Goal: Task Accomplishment & Management: Complete application form

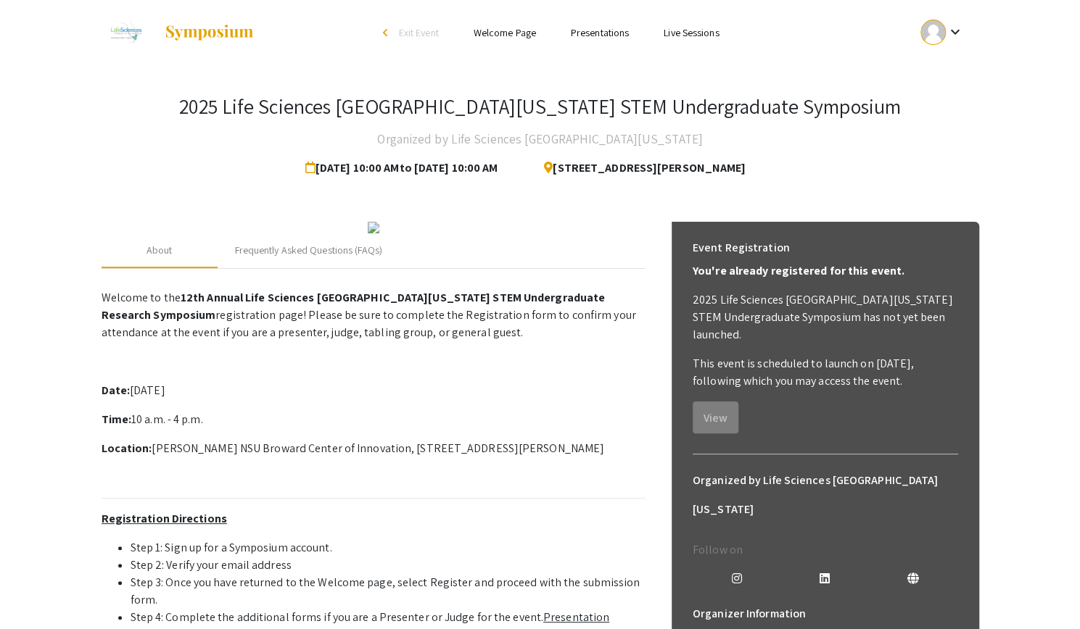
click at [942, 36] on div at bounding box center [932, 32] width 25 height 25
click at [956, 115] on button "My Submissions" at bounding box center [949, 106] width 89 height 35
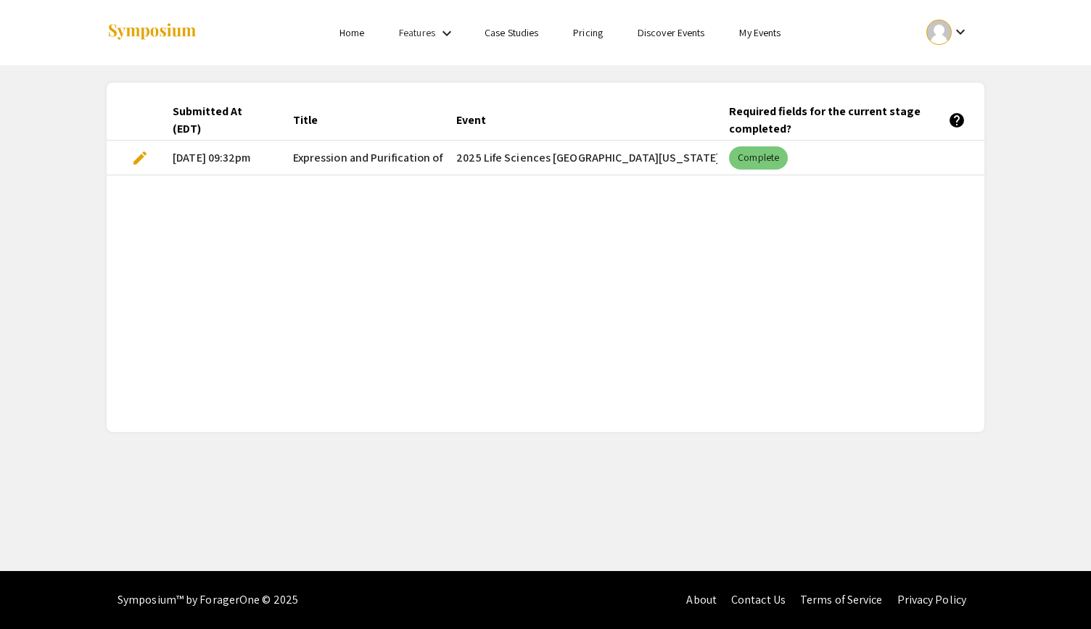
click at [759, 160] on mat-chip "Complete" at bounding box center [758, 157] width 59 height 23
click at [138, 166] on span "edit" at bounding box center [139, 157] width 17 height 17
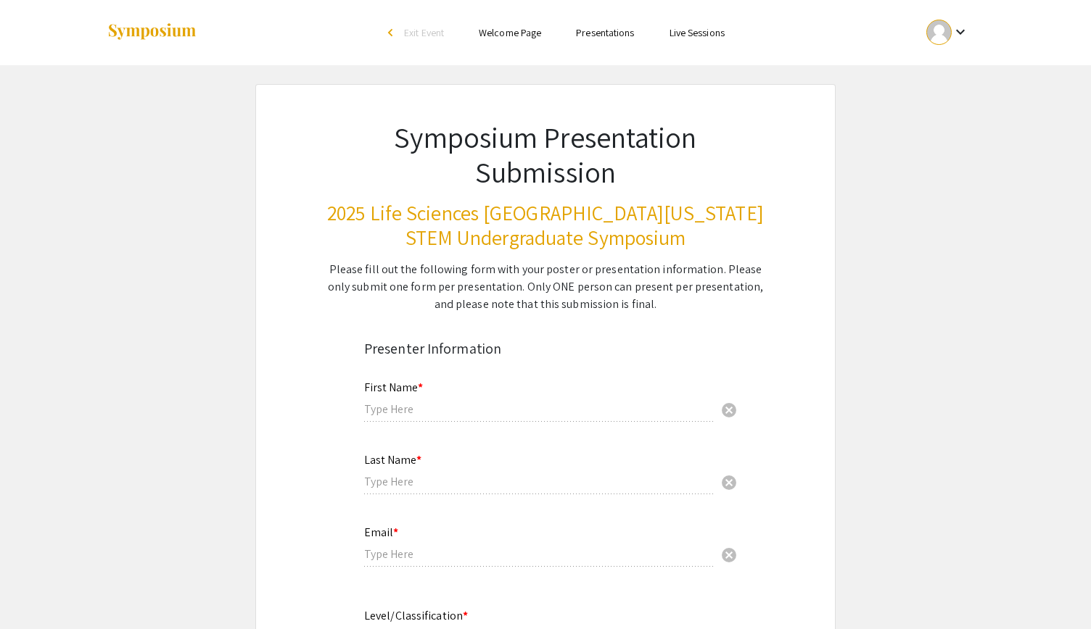
type input "Zoe"
type input "Rudd Loritz"
type input "zrudd001@fiu.edu"
radio input "true"
type input "Biological Sciences"
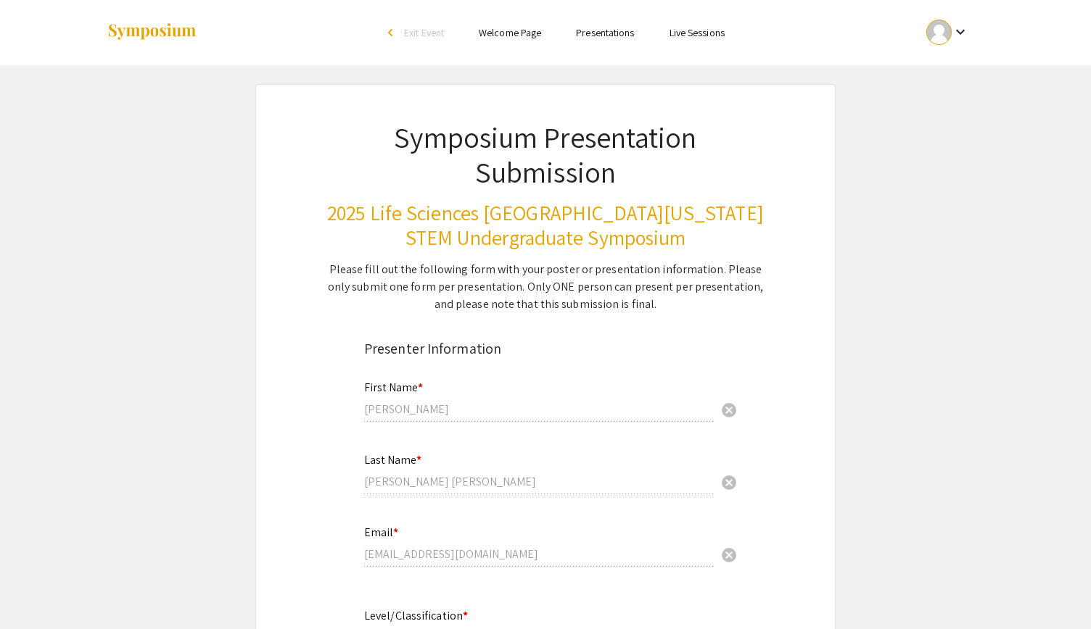
radio input "true"
type input "Dr. Yuan Liu"
radio input "true"
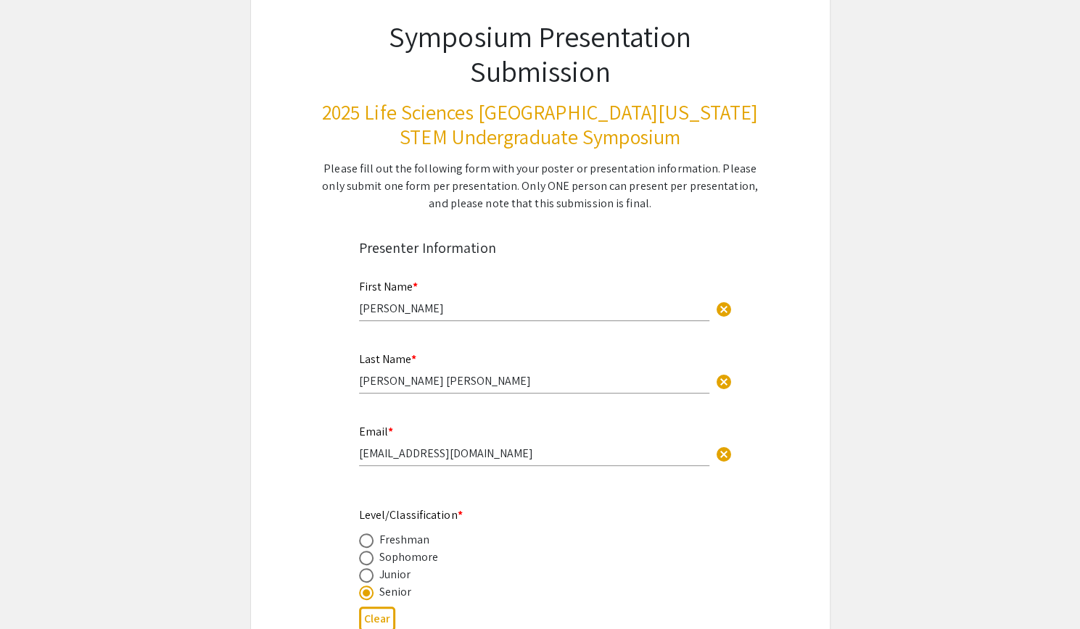
select select "custom"
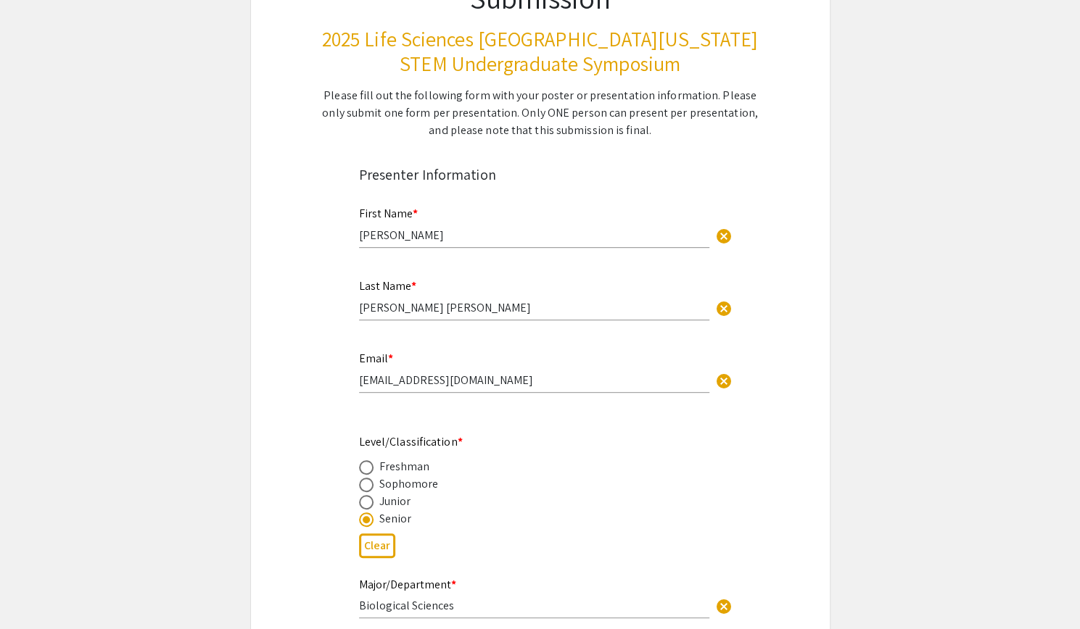
type input "0"
select select "custom"
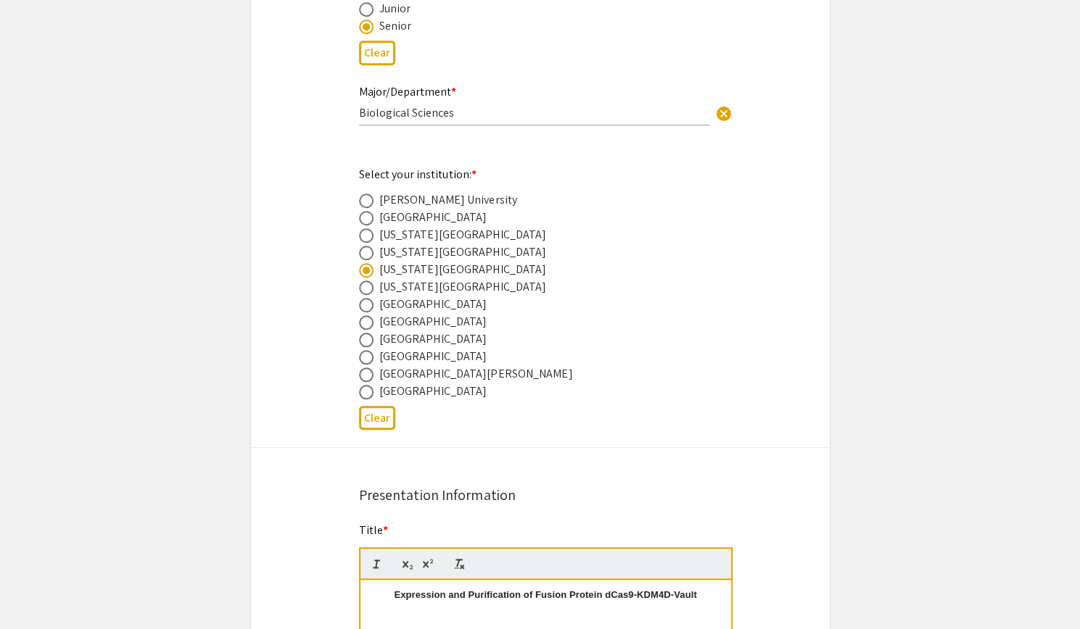
type input "1"
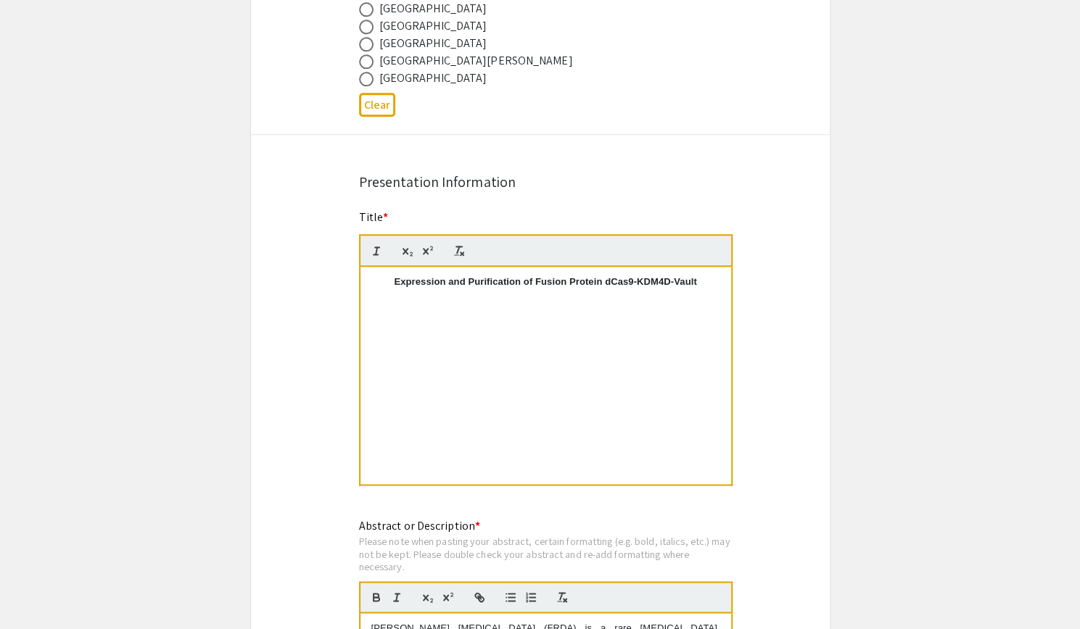
select select "auto"
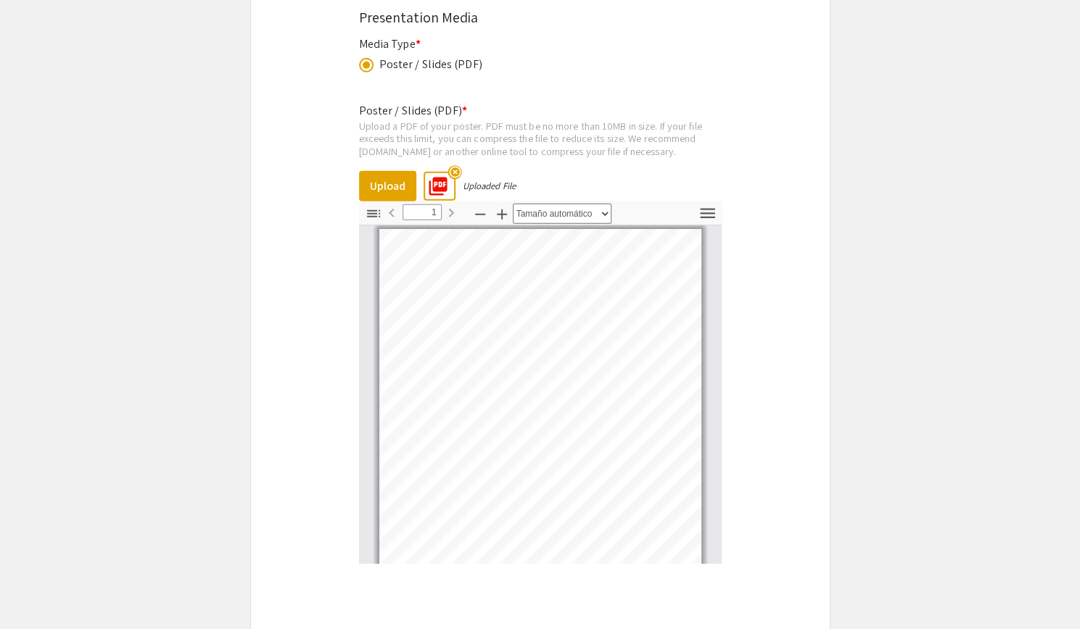
scroll to position [2522, 0]
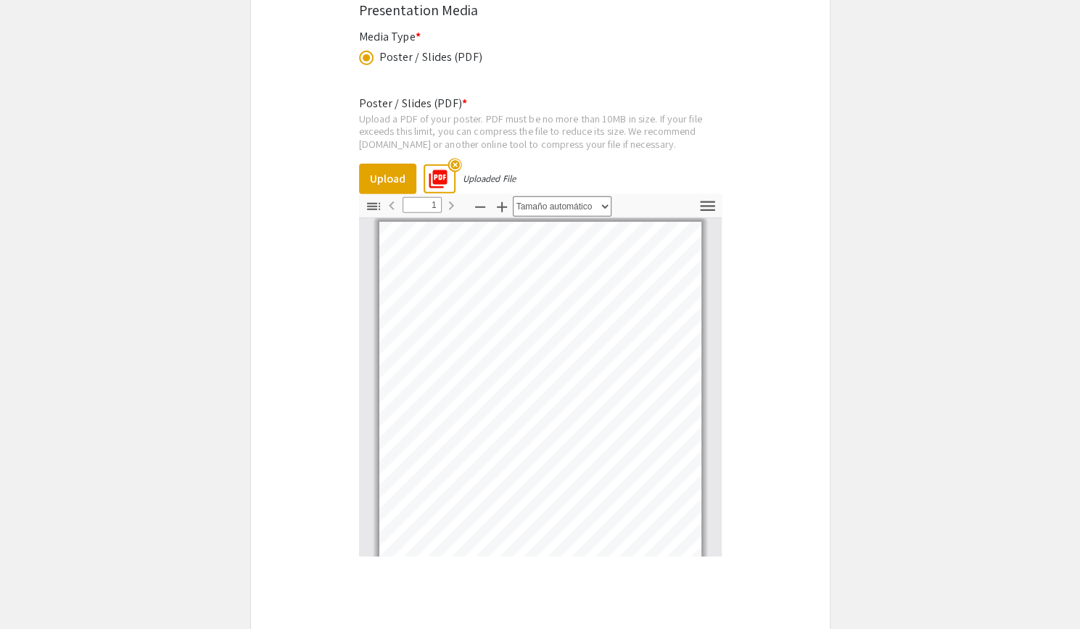
click at [453, 159] on mat-icon "highlight_off" at bounding box center [454, 165] width 14 height 14
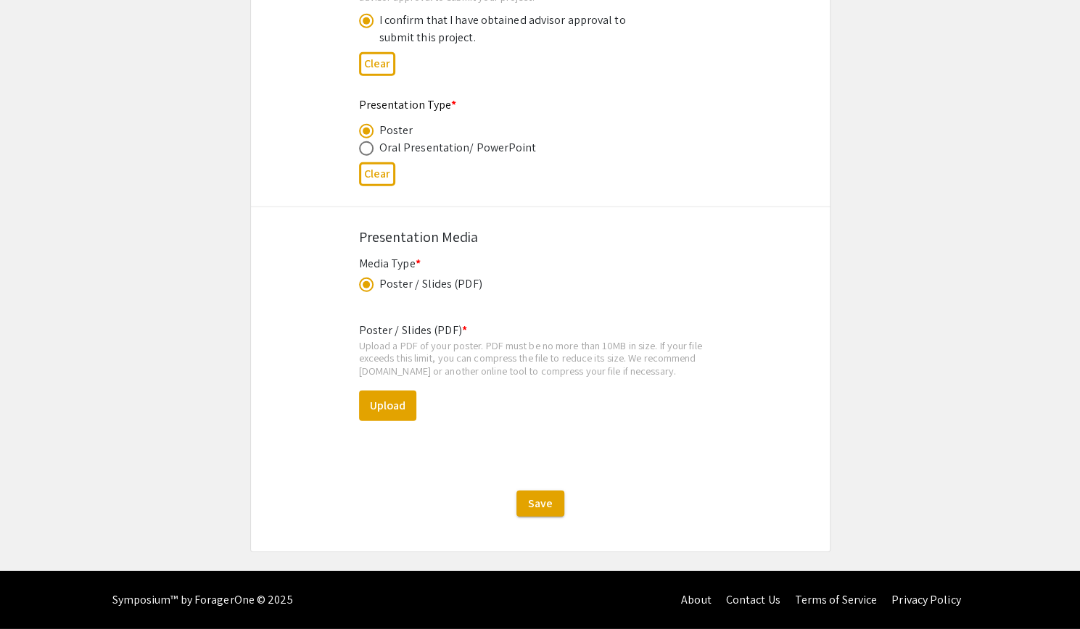
scroll to position [2293, 0]
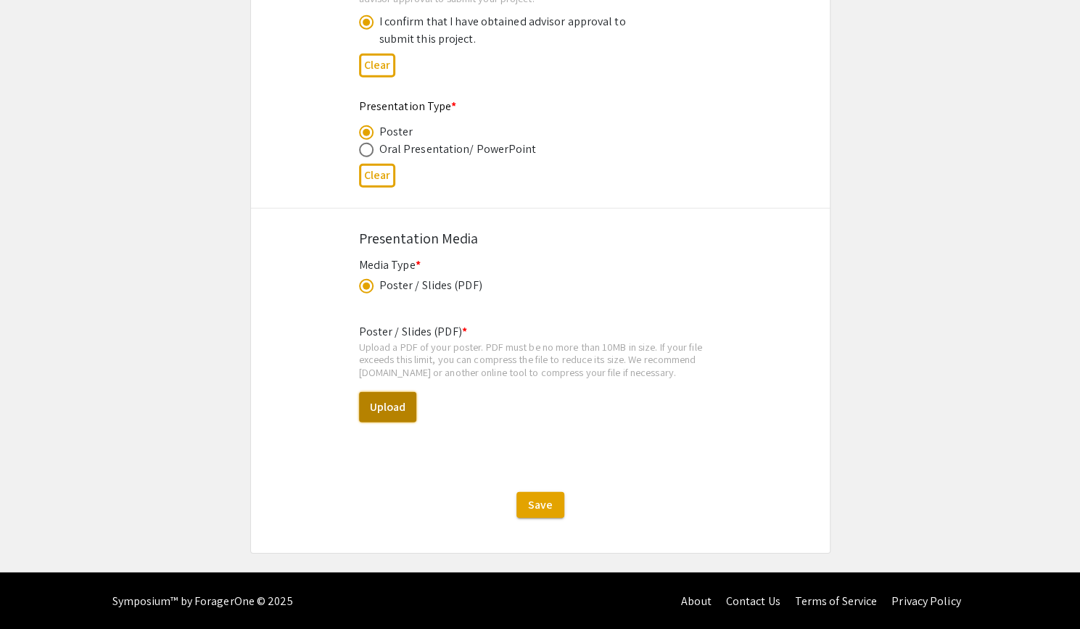
click at [381, 404] on button "Upload" at bounding box center [387, 407] width 57 height 30
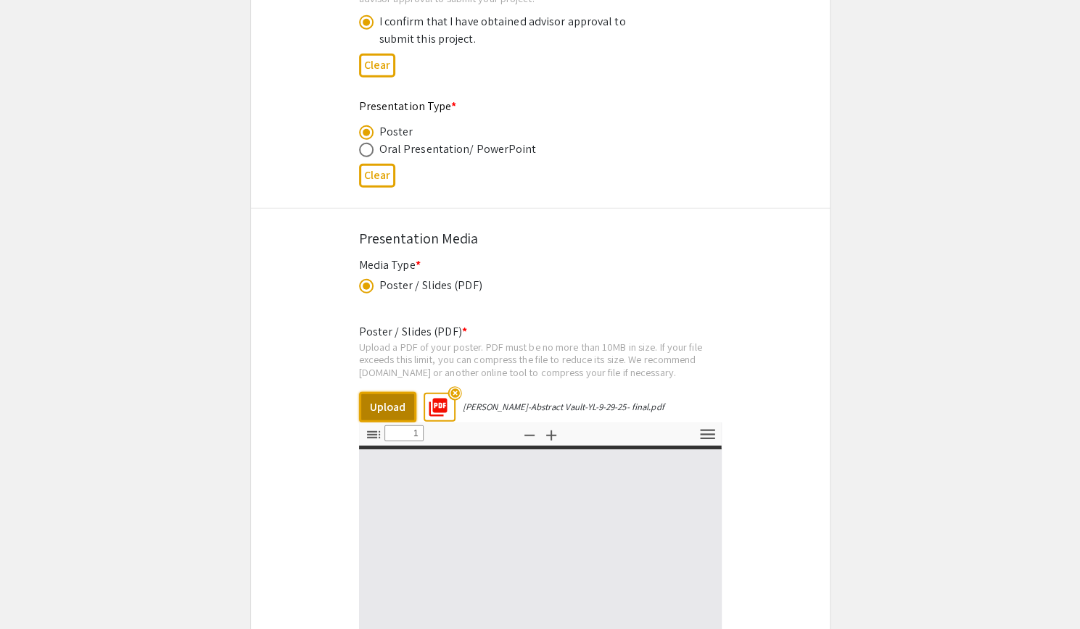
type input "0"
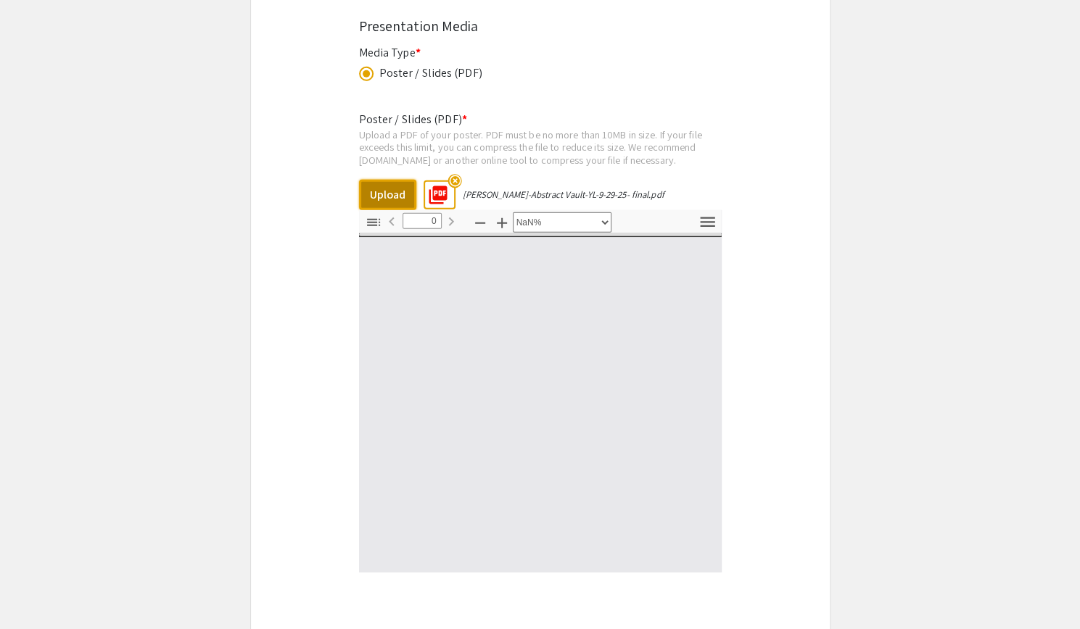
select select "auto"
type input "1"
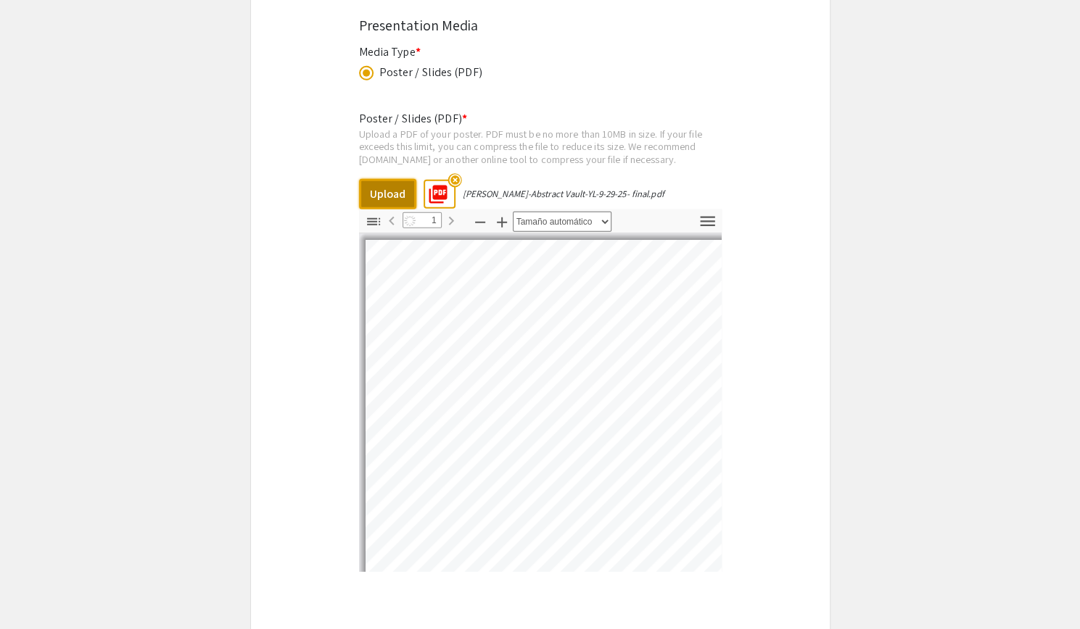
select select "auto"
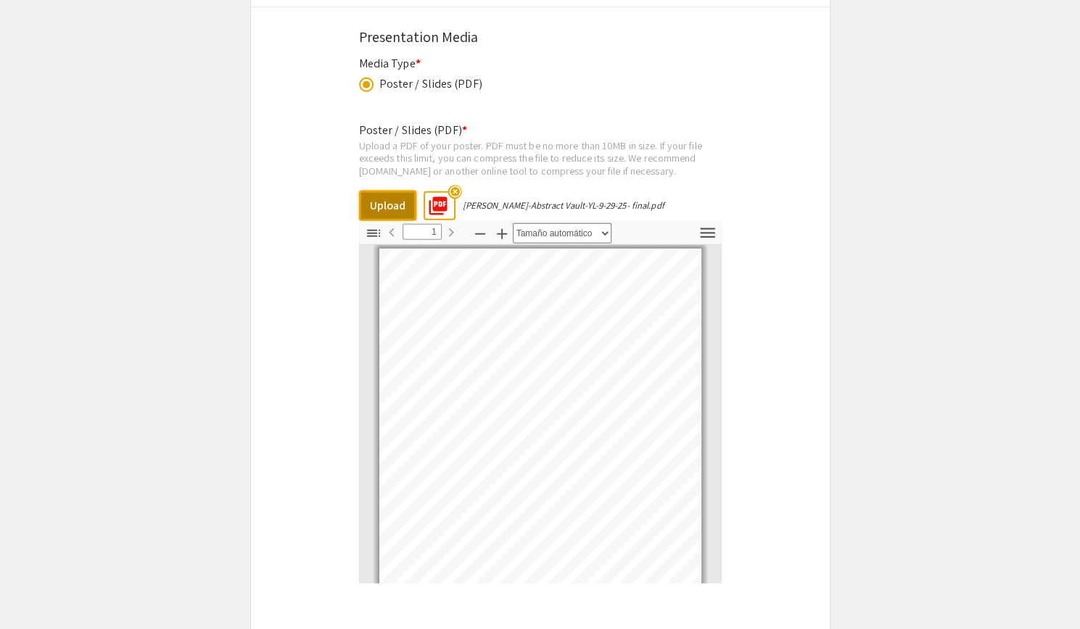
scroll to position [2492, 0]
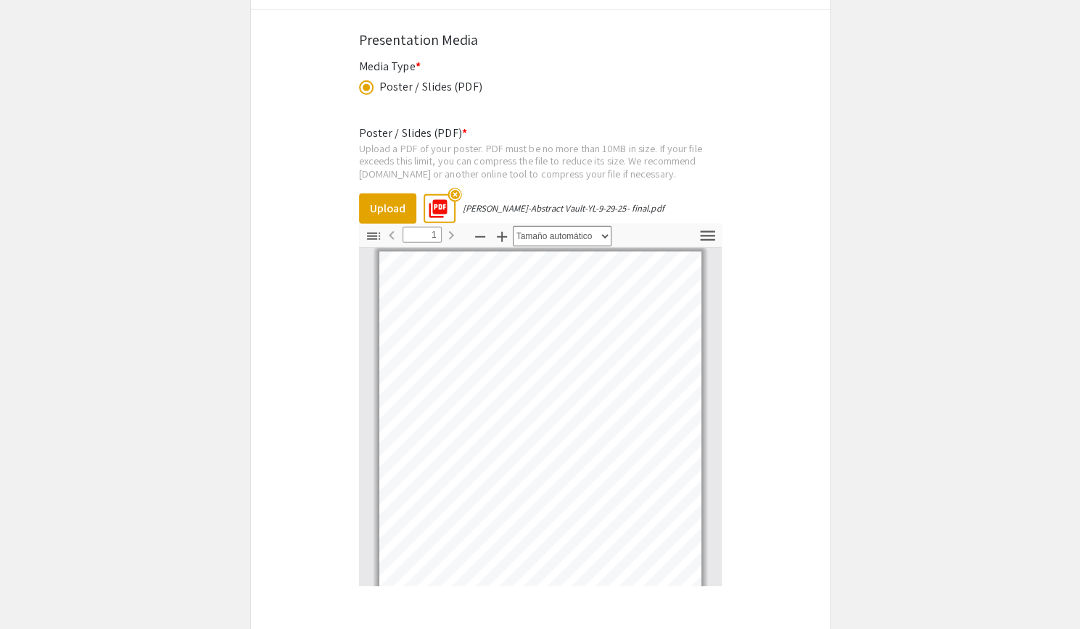
click at [453, 188] on mat-icon "highlight_off" at bounding box center [454, 195] width 14 height 14
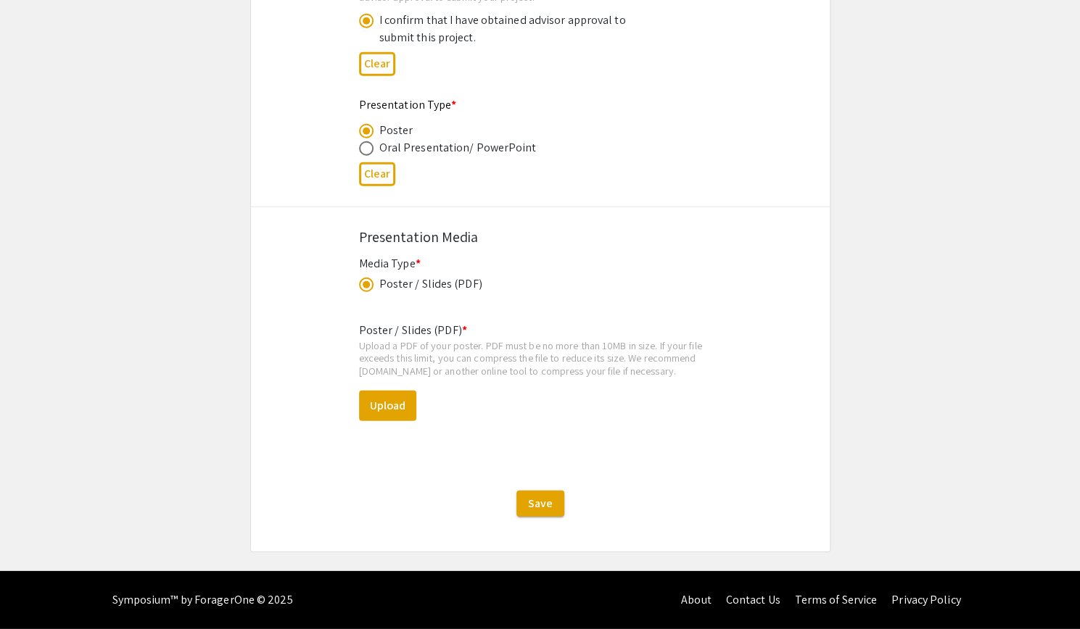
scroll to position [2293, 0]
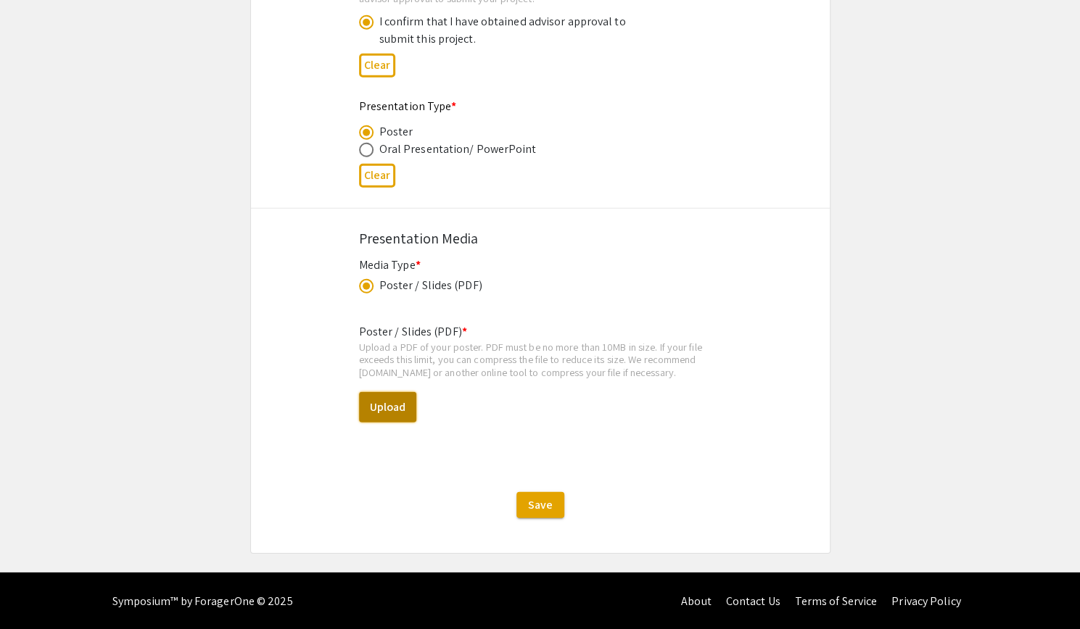
click at [373, 395] on button "Upload" at bounding box center [387, 407] width 57 height 30
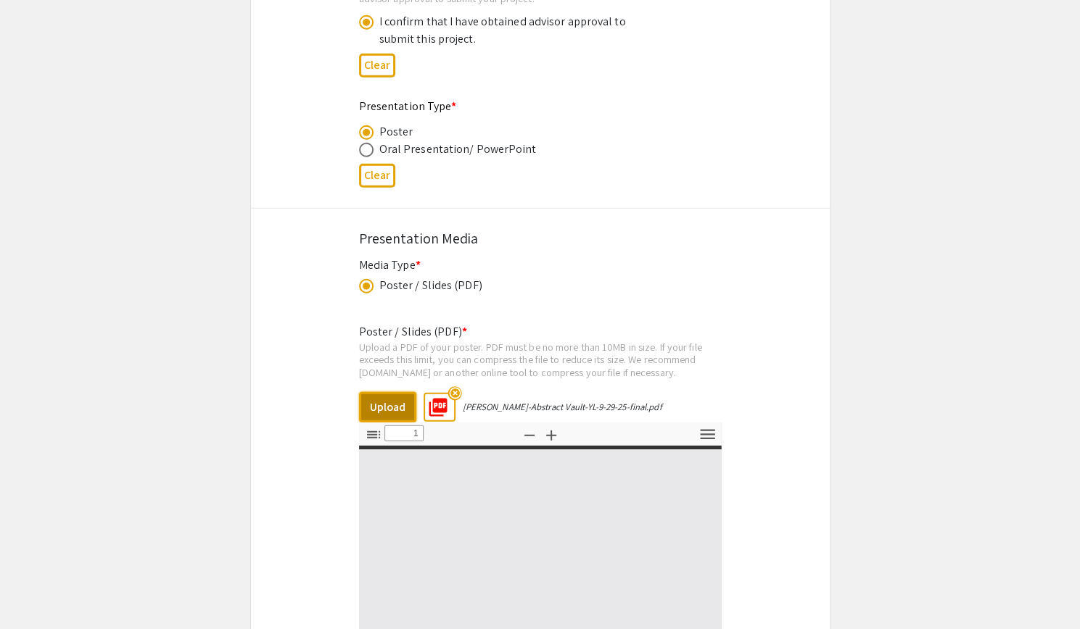
type input "0"
select select "custom"
type input "1"
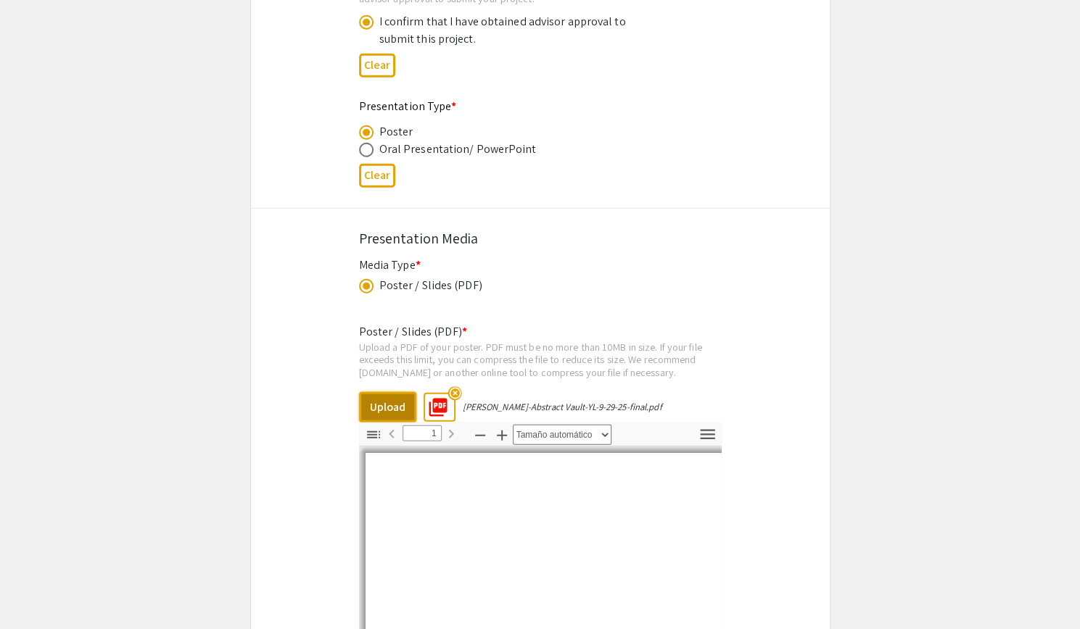
select select "auto"
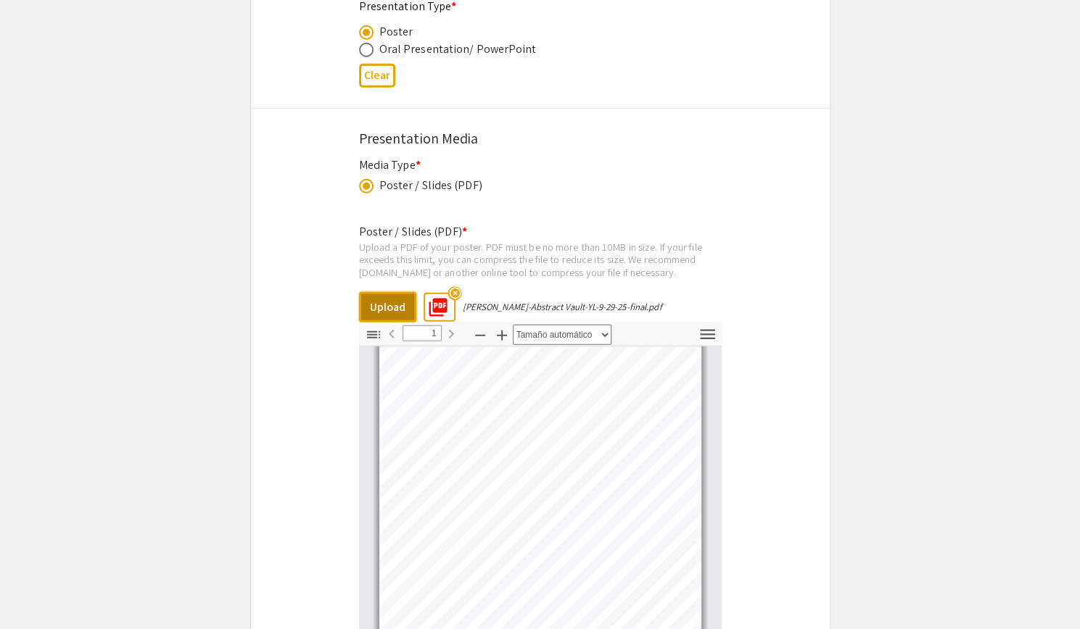
scroll to position [2673, 0]
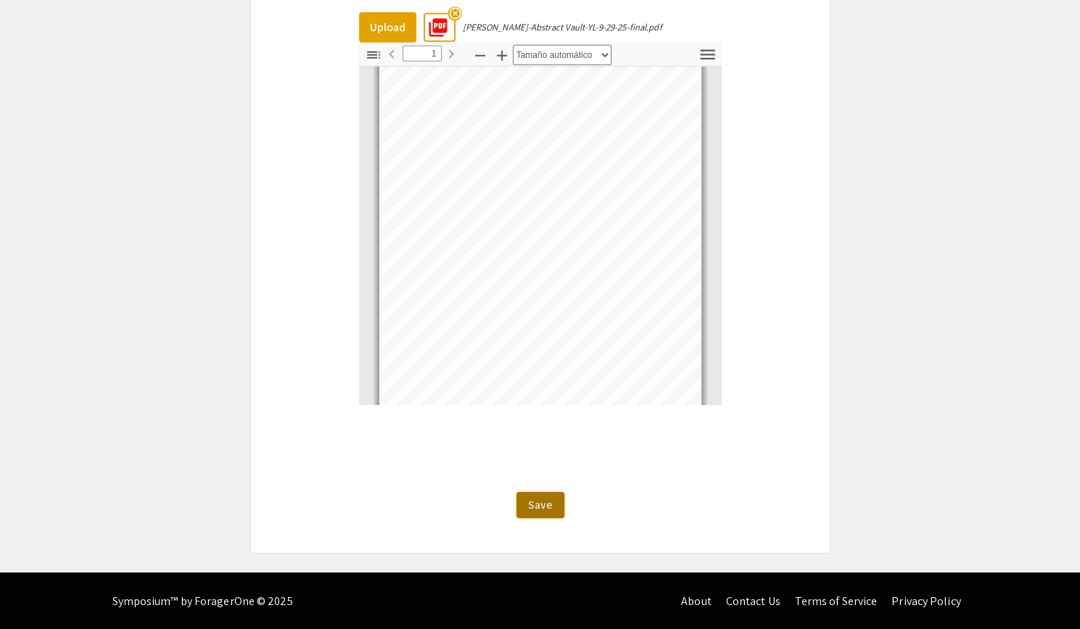
click at [532, 506] on span "Save" at bounding box center [540, 504] width 25 height 15
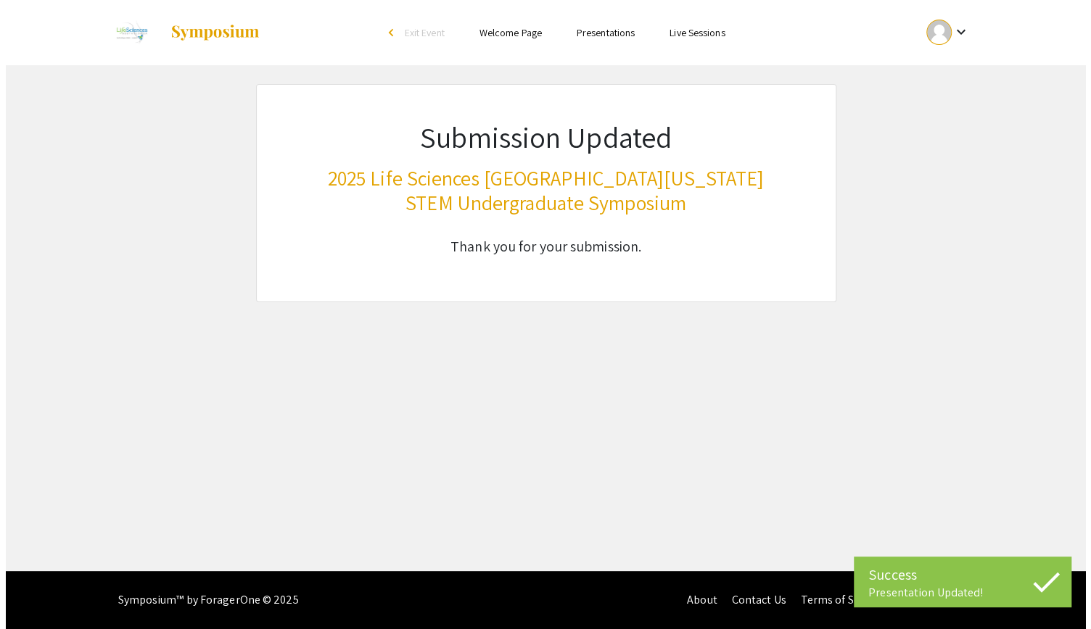
scroll to position [0, 0]
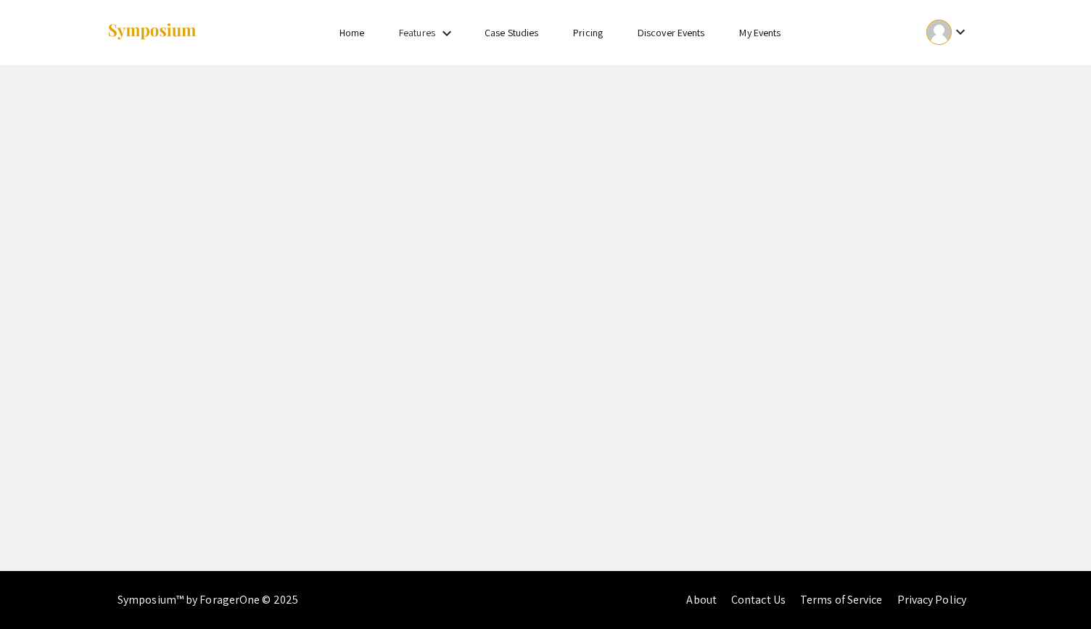
click at [359, 32] on link "Home" at bounding box center [351, 32] width 25 height 13
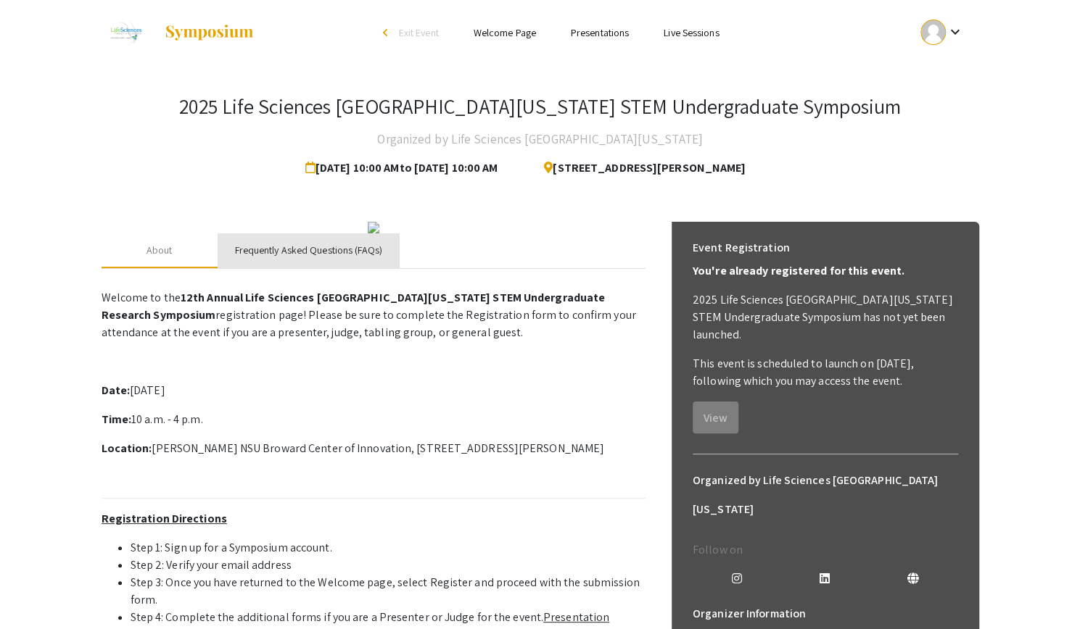
click at [331, 258] on div "Frequently Asked Questions (FAQs)" at bounding box center [308, 250] width 147 height 15
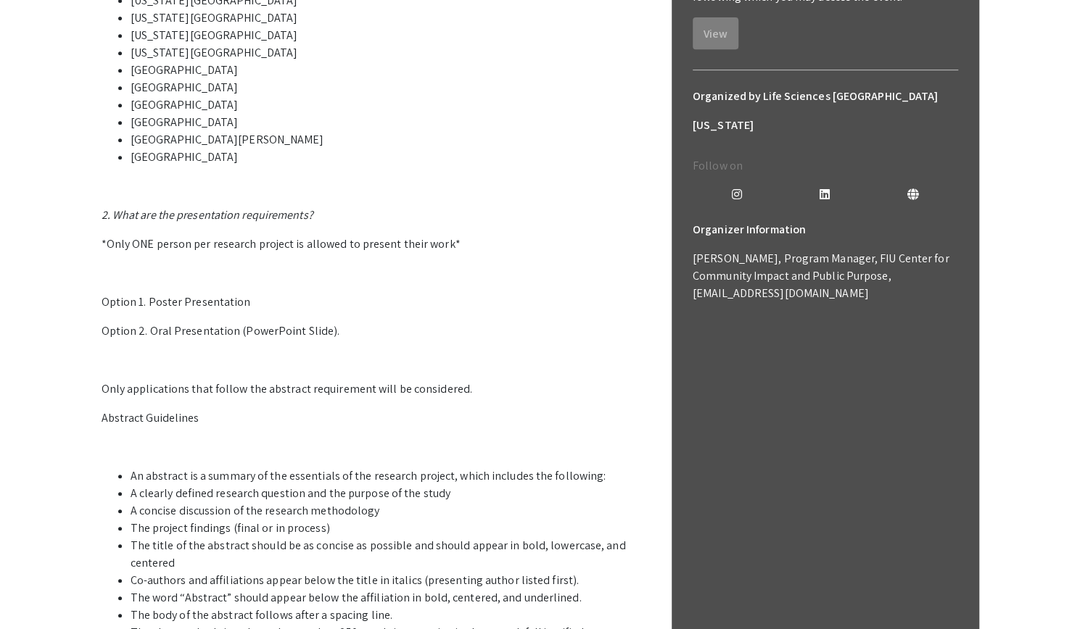
scroll to position [385, 0]
